Goal: Transaction & Acquisition: Purchase product/service

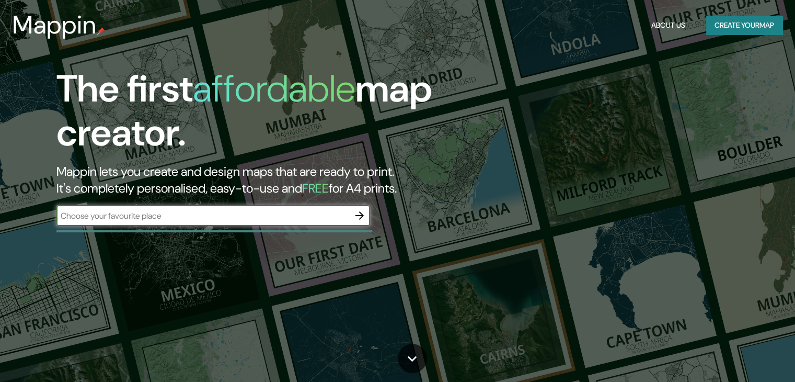
click at [189, 219] on input "text" at bounding box center [202, 216] width 293 height 12
click at [157, 215] on input "text" at bounding box center [202, 216] width 293 height 12
type input "[GEOGRAPHIC_DATA][PERSON_NAME]"
click at [359, 216] on icon "button" at bounding box center [359, 215] width 13 height 13
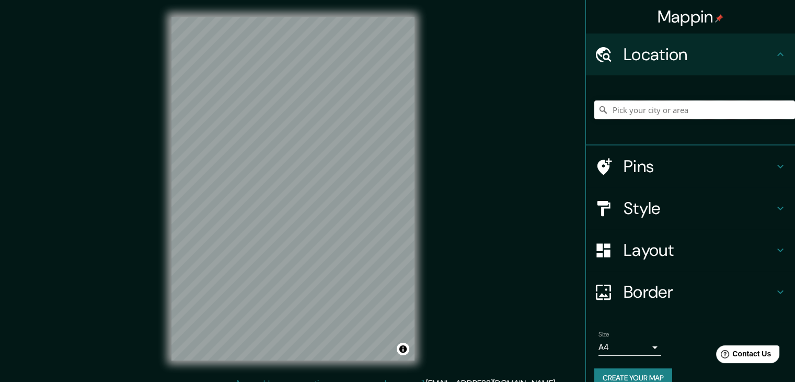
click at [673, 109] on input "Pick your city or area" at bounding box center [694, 109] width 201 height 19
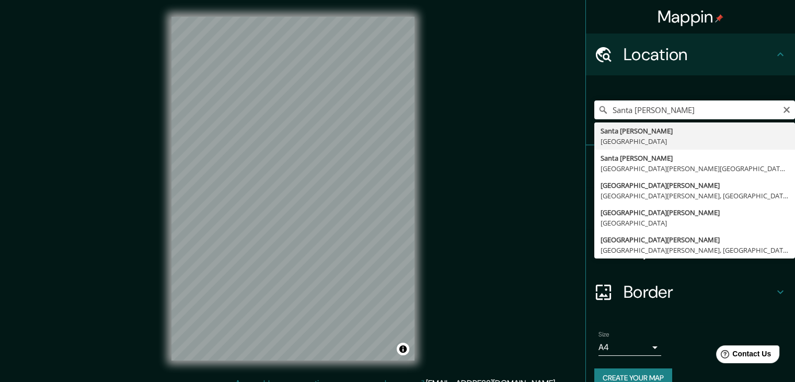
type input "[GEOGRAPHIC_DATA][PERSON_NAME], [GEOGRAPHIC_DATA]"
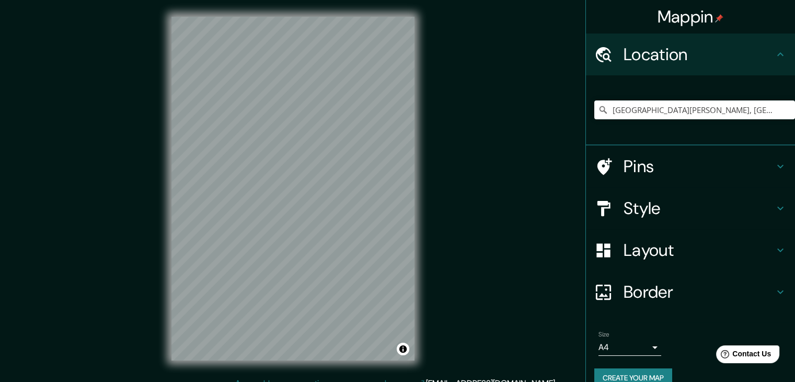
click at [644, 340] on body "Mappin Location Santa Cruz, Bolivia Pins Style Layout Border Choose a border. H…" at bounding box center [397, 191] width 795 height 382
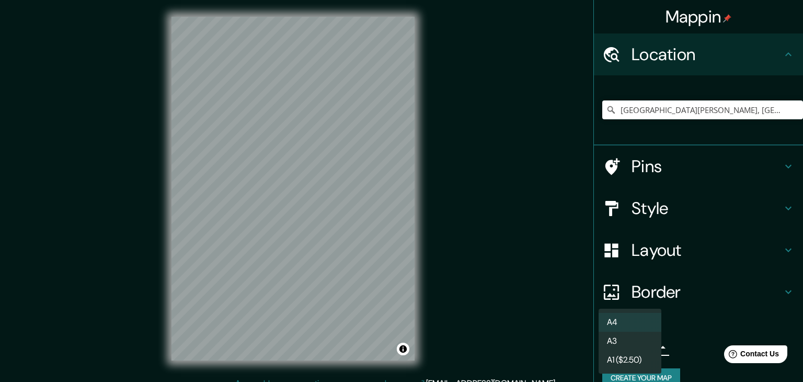
click at [643, 341] on li "A3" at bounding box center [629, 340] width 63 height 19
type input "a4"
click at [643, 341] on body "Mappin Location Santa Cruz, Bolivia Pins Style Layout Border Choose a border. H…" at bounding box center [401, 191] width 803 height 382
click at [641, 339] on li "A3" at bounding box center [629, 340] width 63 height 19
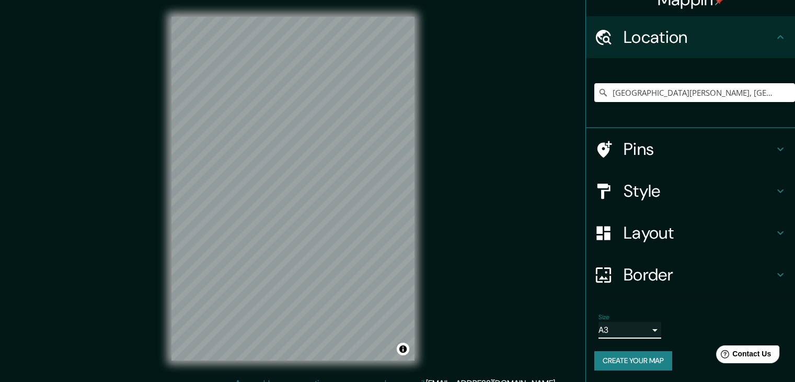
scroll to position [18, 0]
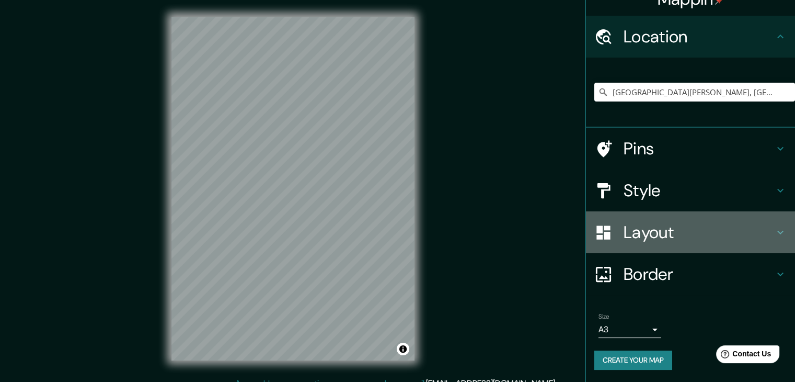
click at [704, 233] on h4 "Layout" at bounding box center [699, 232] width 151 height 21
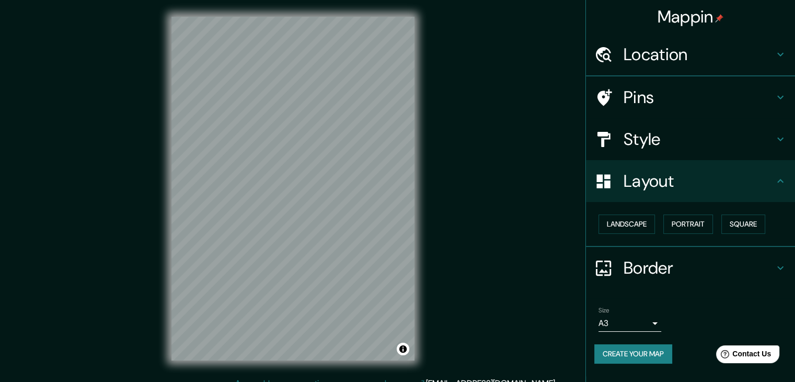
scroll to position [0, 0]
click at [700, 225] on button "Portrait" at bounding box center [688, 223] width 50 height 19
click at [620, 226] on button "Landscape" at bounding box center [626, 223] width 56 height 19
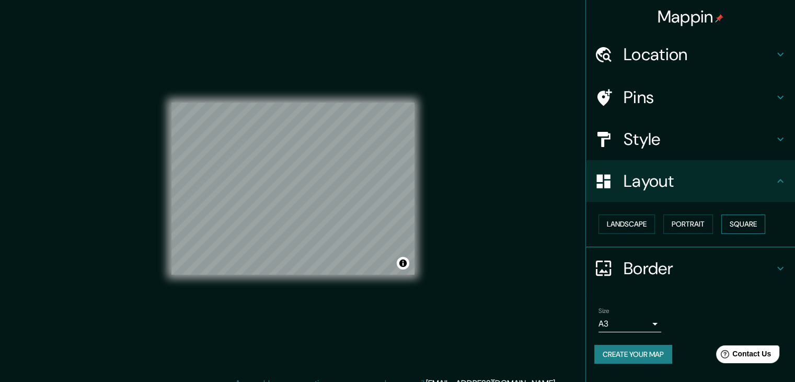
click at [757, 222] on button "Square" at bounding box center [743, 223] width 44 height 19
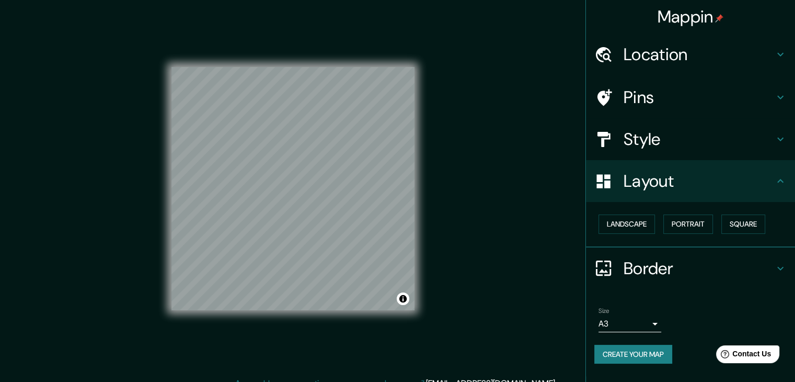
click at [670, 148] on h4 "Style" at bounding box center [699, 139] width 151 height 21
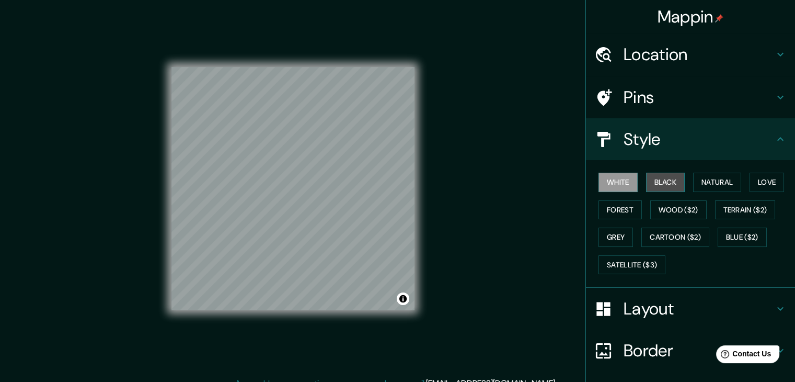
click at [664, 188] on button "Black" at bounding box center [665, 181] width 39 height 19
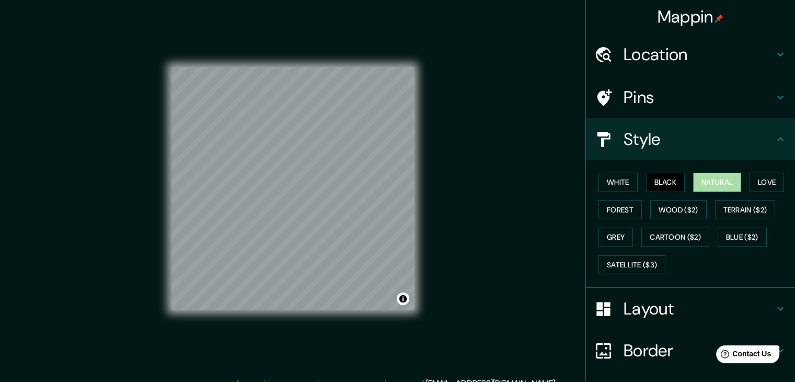
click at [718, 180] on button "Natural" at bounding box center [717, 181] width 48 height 19
click at [750, 175] on button "Love" at bounding box center [767, 181] width 34 height 19
click at [715, 186] on button "Natural" at bounding box center [717, 181] width 48 height 19
click at [608, 212] on button "Forest" at bounding box center [619, 209] width 43 height 19
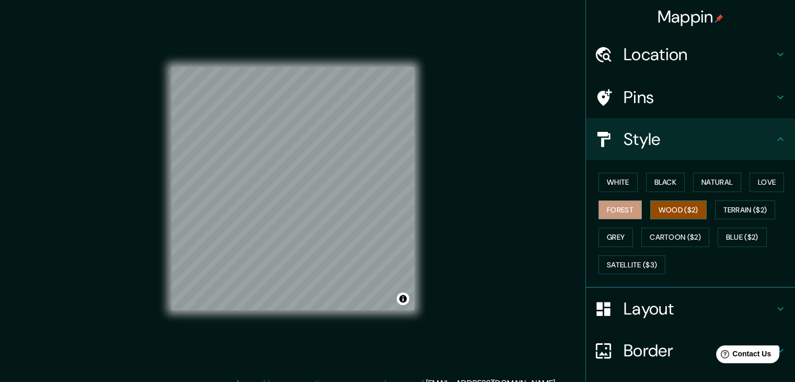
click at [659, 207] on button "Wood ($2)" at bounding box center [678, 209] width 56 height 19
click at [608, 234] on button "Grey" at bounding box center [615, 236] width 34 height 19
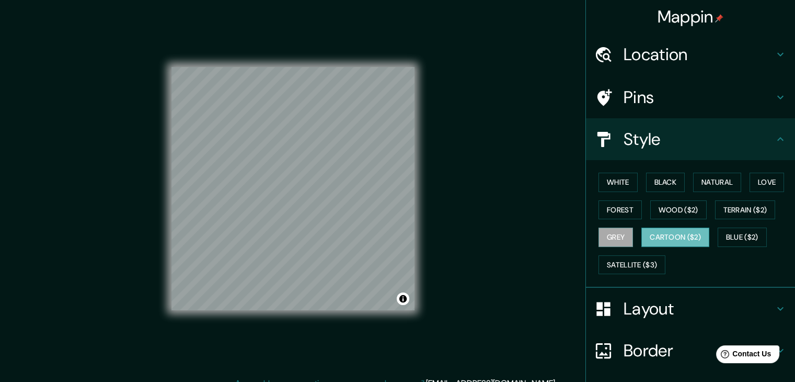
click at [641, 240] on button "Cartoon ($2)" at bounding box center [675, 236] width 68 height 19
click at [731, 232] on button "Blue ($2)" at bounding box center [742, 236] width 49 height 19
click at [598, 243] on button "Grey" at bounding box center [615, 236] width 34 height 19
click at [637, 263] on button "Satellite ($3)" at bounding box center [631, 264] width 67 height 19
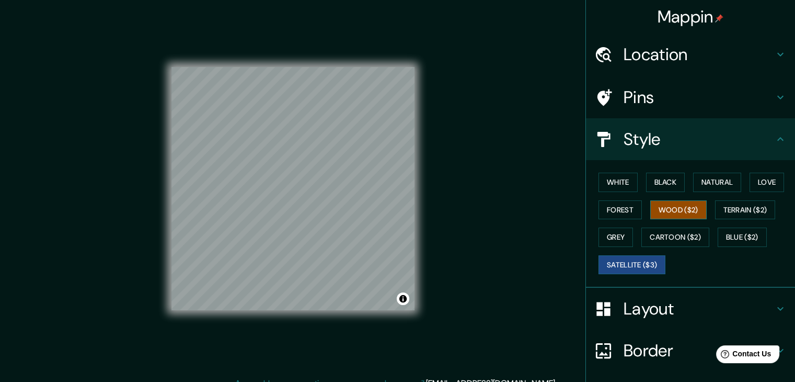
click at [661, 210] on button "Wood ($2)" at bounding box center [678, 209] width 56 height 19
click at [599, 213] on button "Forest" at bounding box center [619, 209] width 43 height 19
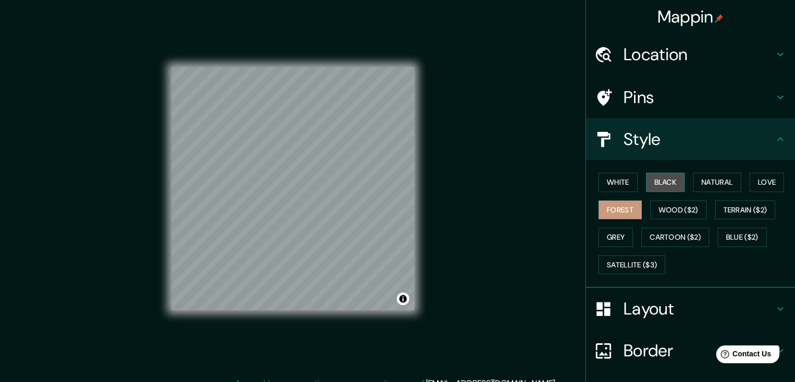
click at [646, 189] on button "Black" at bounding box center [665, 181] width 39 height 19
click at [774, 98] on icon at bounding box center [780, 97] width 13 height 13
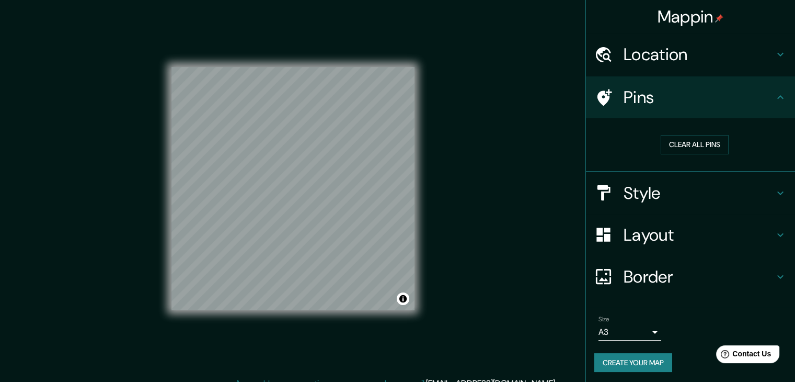
click at [774, 98] on icon at bounding box center [780, 97] width 13 height 13
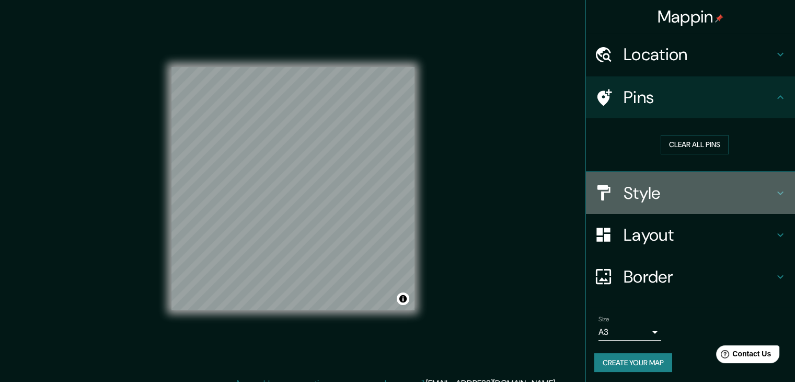
click at [705, 195] on h4 "Style" at bounding box center [699, 192] width 151 height 21
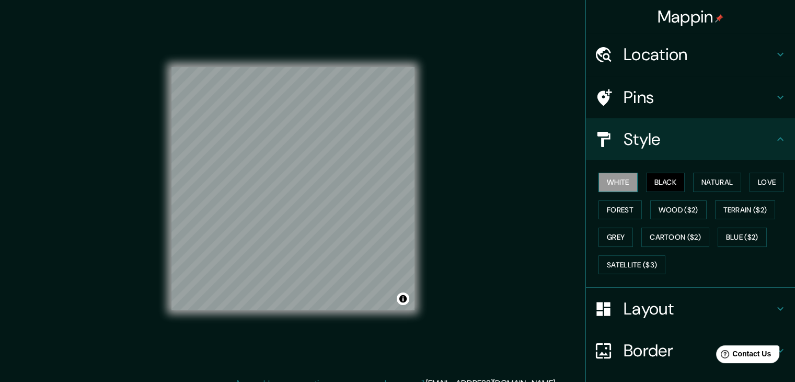
click at [611, 182] on button "White" at bounding box center [617, 181] width 39 height 19
click at [666, 182] on button "Black" at bounding box center [665, 181] width 39 height 19
click at [723, 187] on button "Natural" at bounding box center [717, 181] width 48 height 19
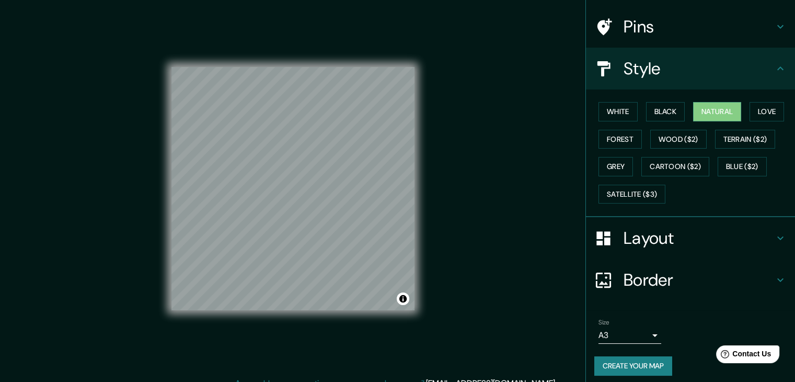
scroll to position [75, 0]
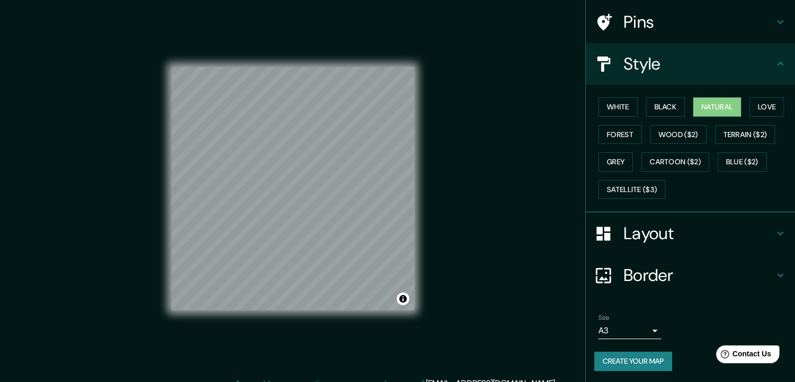
click at [638, 359] on button "Create your map" at bounding box center [633, 360] width 78 height 19
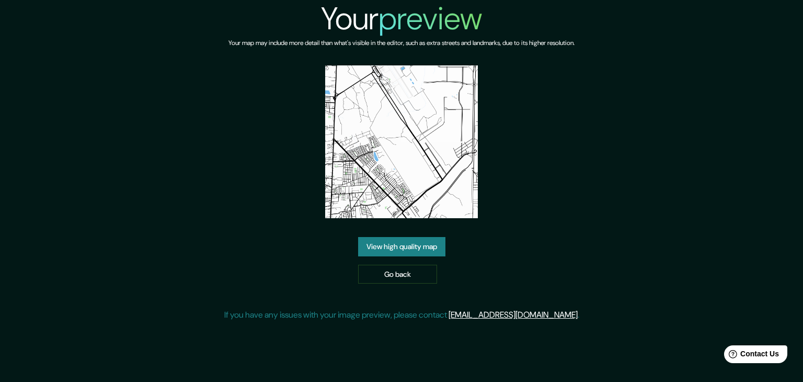
click at [416, 247] on link "View high quality map" at bounding box center [401, 246] width 87 height 19
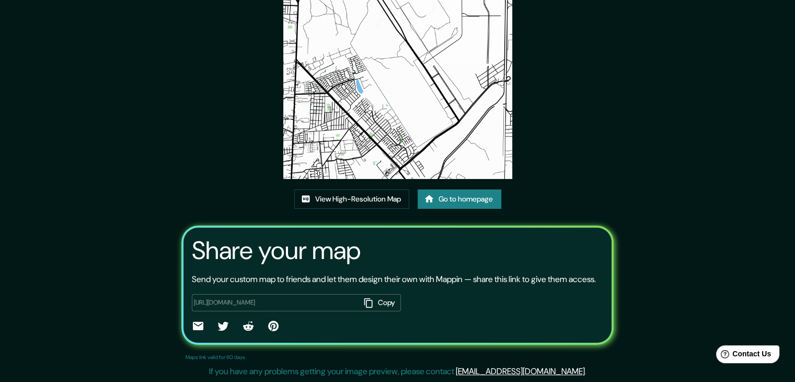
scroll to position [109, 0]
click at [389, 189] on link "View High-Resolution Map" at bounding box center [351, 198] width 115 height 19
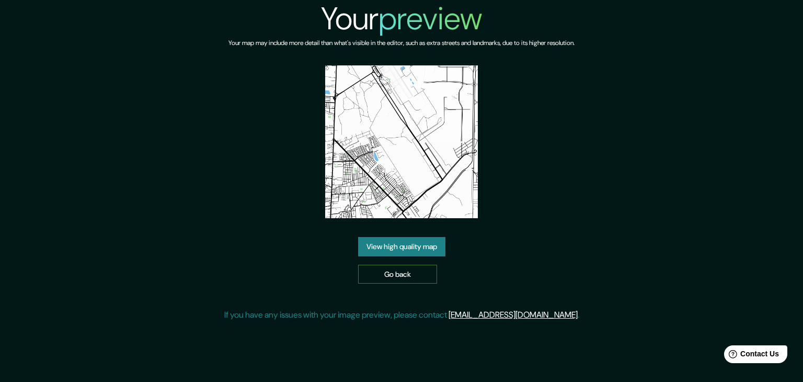
click at [389, 277] on link "Go back" at bounding box center [397, 273] width 79 height 19
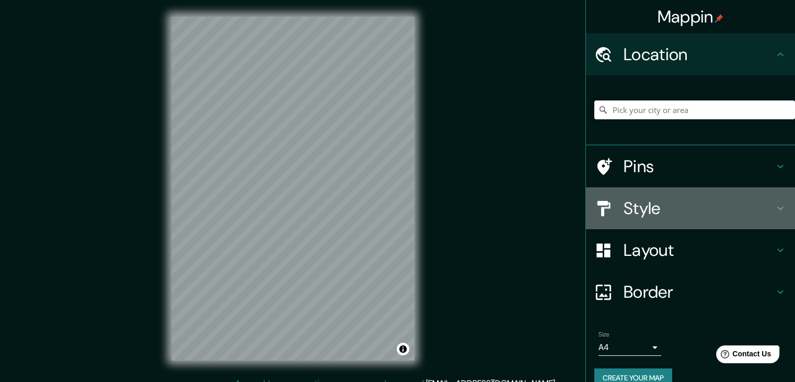
click at [680, 211] on h4 "Style" at bounding box center [699, 208] width 151 height 21
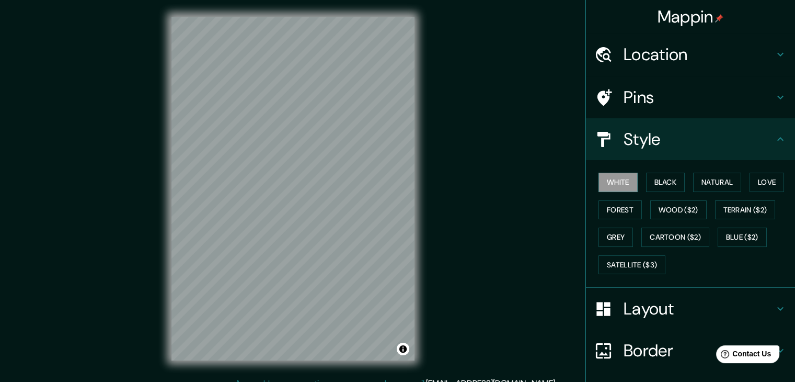
click at [670, 131] on h4 "Style" at bounding box center [699, 139] width 151 height 21
click at [692, 53] on h4 "Location" at bounding box center [699, 54] width 151 height 21
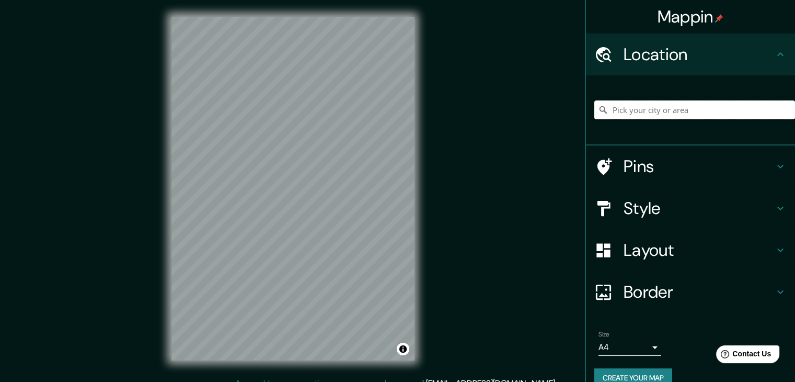
click at [673, 103] on input "Pick your city or area" at bounding box center [694, 109] width 201 height 19
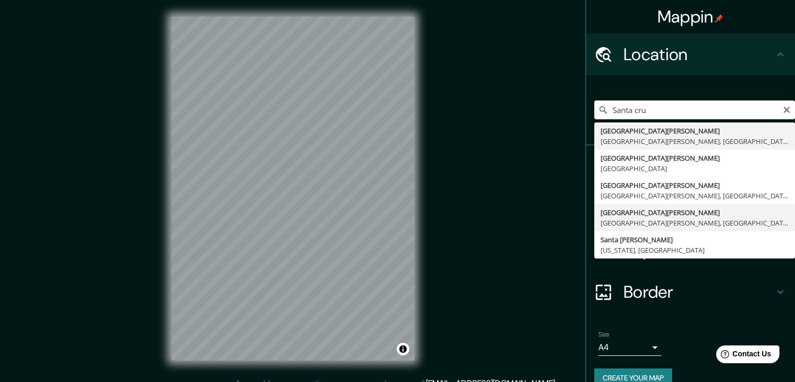
type input "[GEOGRAPHIC_DATA][PERSON_NAME], [GEOGRAPHIC_DATA][PERSON_NAME], [GEOGRAPHIC_DAT…"
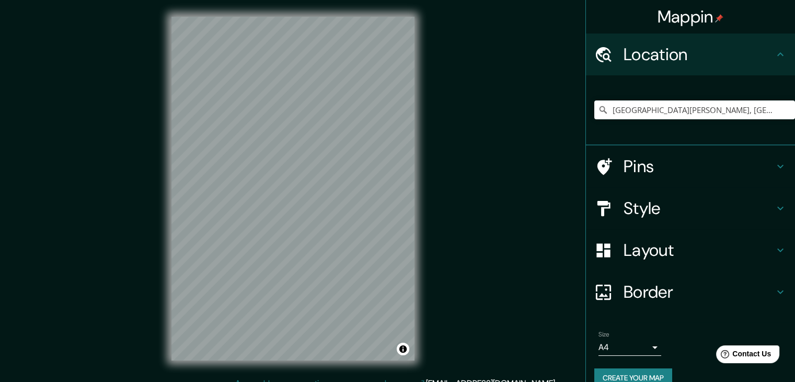
click at [337, 0] on html "Mappin Location [GEOGRAPHIC_DATA][PERSON_NAME], [GEOGRAPHIC_DATA][PERSON_NAME],…" at bounding box center [397, 191] width 795 height 382
click at [632, 350] on body "Mappin Location [GEOGRAPHIC_DATA][PERSON_NAME], [GEOGRAPHIC_DATA][PERSON_NAME],…" at bounding box center [397, 191] width 795 height 382
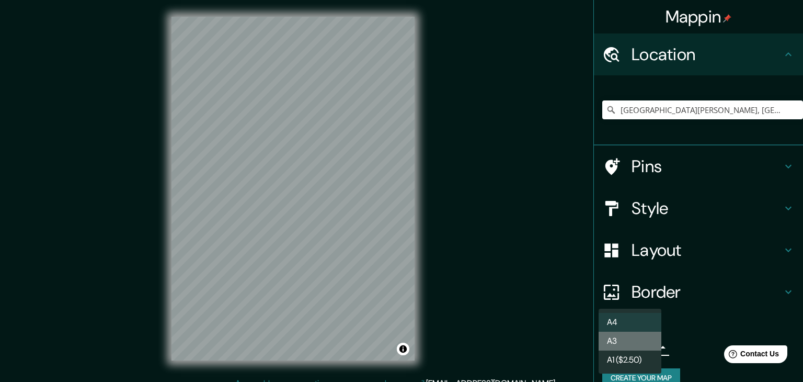
click at [639, 348] on li "A3" at bounding box center [629, 340] width 63 height 19
type input "a4"
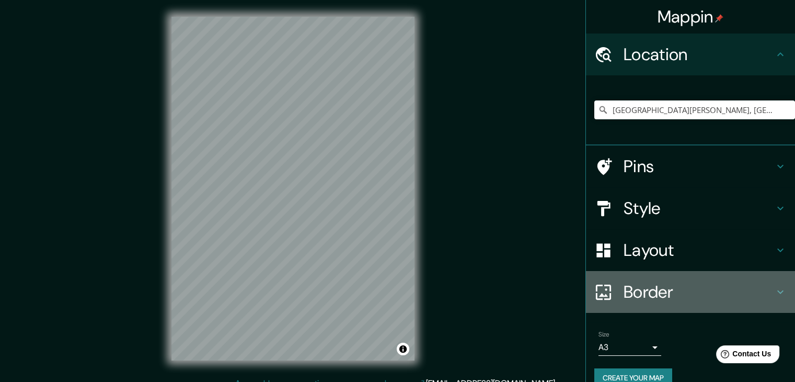
click at [744, 295] on h4 "Border" at bounding box center [699, 291] width 151 height 21
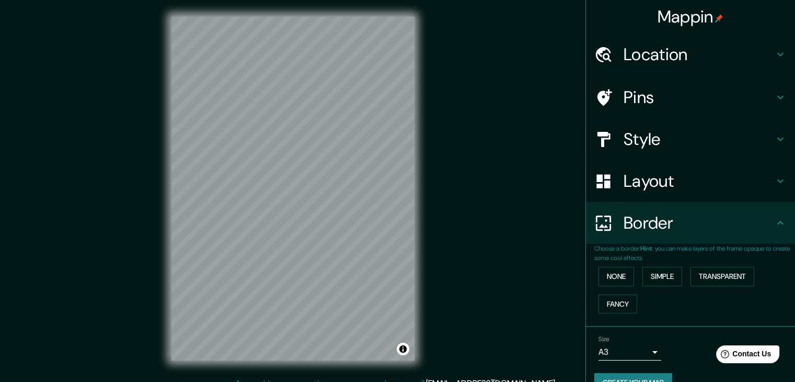
click at [713, 229] on h4 "Border" at bounding box center [699, 222] width 151 height 21
click at [734, 194] on div "Layout" at bounding box center [690, 181] width 209 height 42
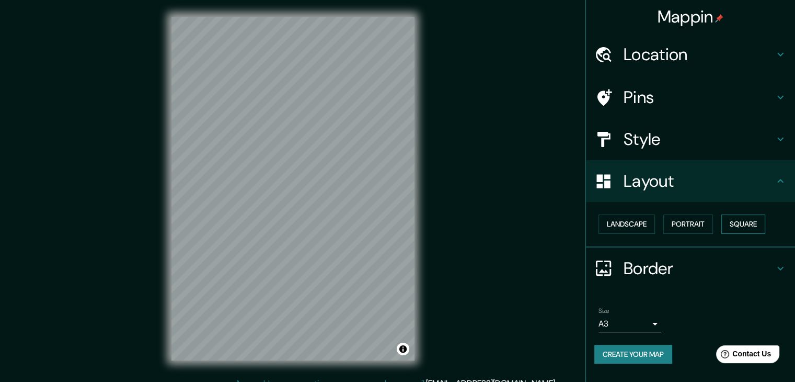
click at [738, 224] on button "Square" at bounding box center [743, 223] width 44 height 19
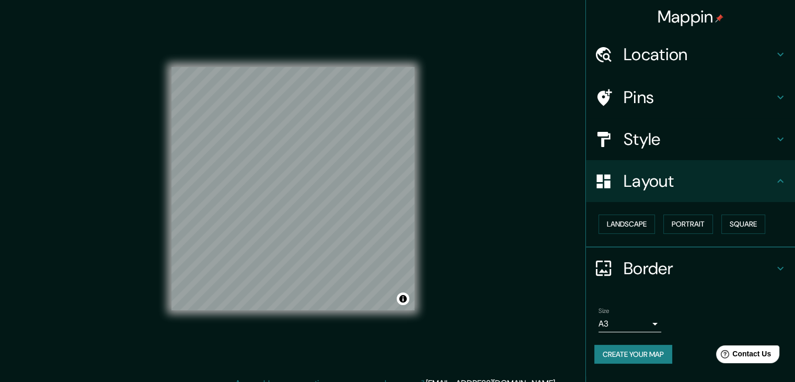
click at [712, 139] on h4 "Style" at bounding box center [699, 139] width 151 height 21
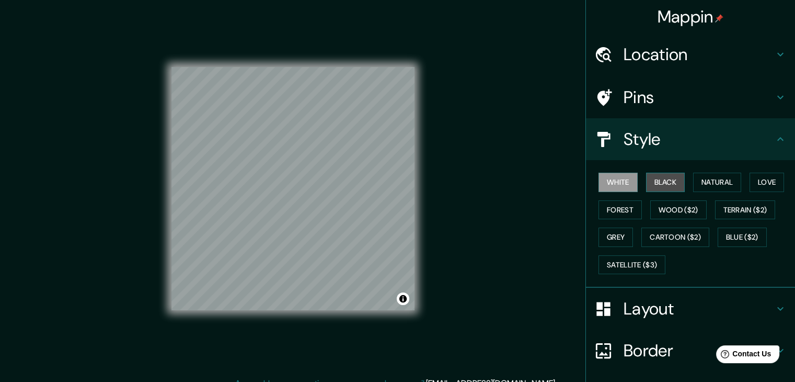
click at [655, 184] on button "Black" at bounding box center [665, 181] width 39 height 19
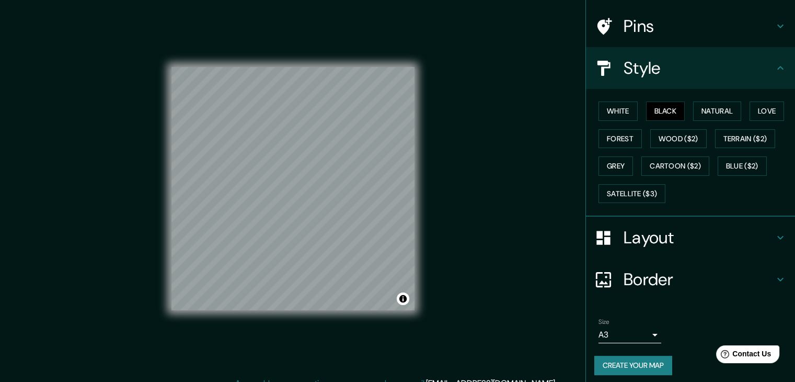
scroll to position [75, 0]
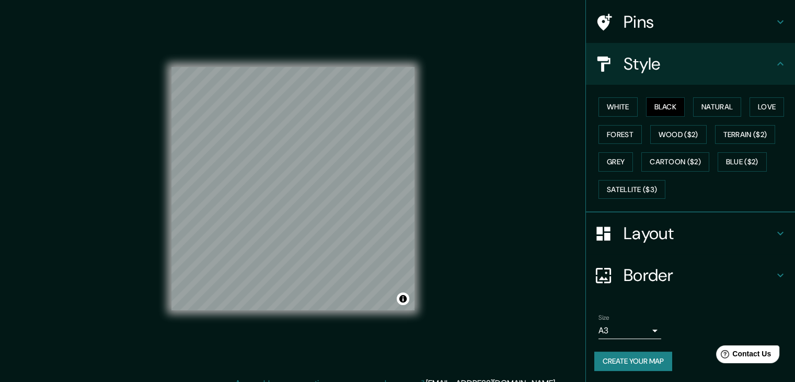
click at [621, 360] on button "Create your map" at bounding box center [633, 360] width 78 height 19
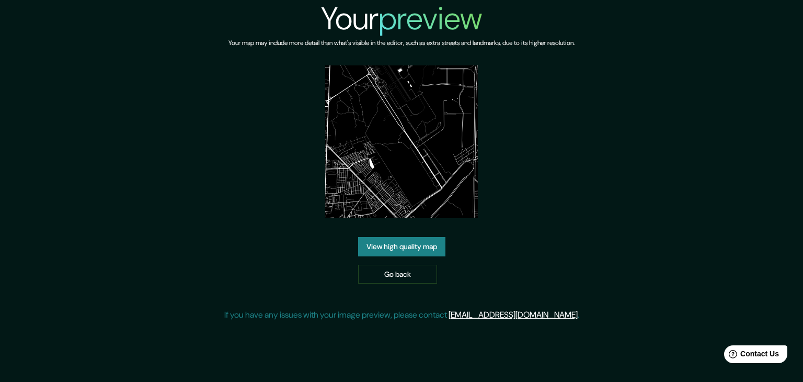
click at [385, 249] on link "View high quality map" at bounding box center [401, 246] width 87 height 19
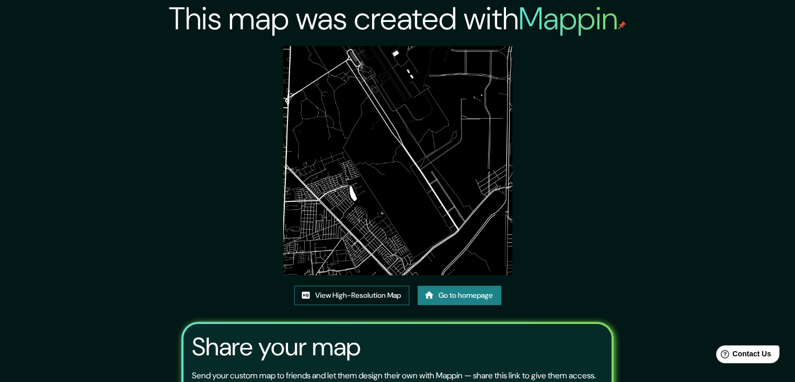
click at [362, 294] on link "View High-Resolution Map" at bounding box center [351, 294] width 115 height 19
